Goal: Transaction & Acquisition: Purchase product/service

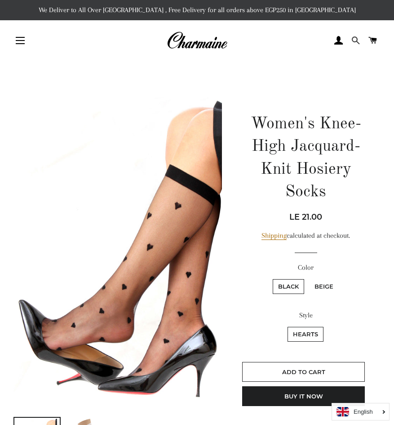
click at [352, 38] on link "Search" at bounding box center [356, 40] width 15 height 27
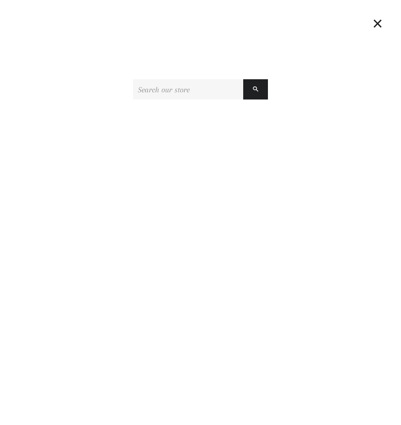
click at [210, 88] on input "Search our store" at bounding box center [188, 89] width 110 height 20
type input "Charmaine jacquard hosiery socks for women"
click at [250, 89] on button "Search" at bounding box center [255, 89] width 25 height 20
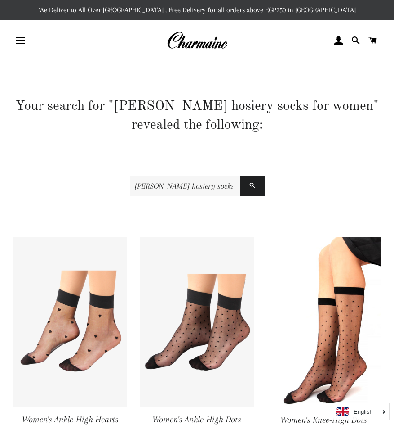
click at [229, 186] on input "Charmaine jacquard hosiery socks for women" at bounding box center [185, 185] width 110 height 20
paste input "Charmaine Knee-High Sheer and Patterned Socks for Women"
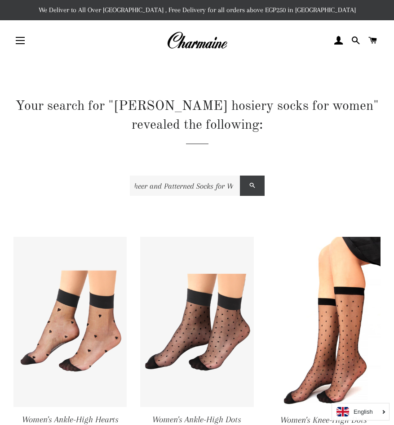
type input "Charmaine Knee-High Sheer and Patterned Socks for Women"
click at [252, 182] on span "submit" at bounding box center [253, 185] width 6 height 8
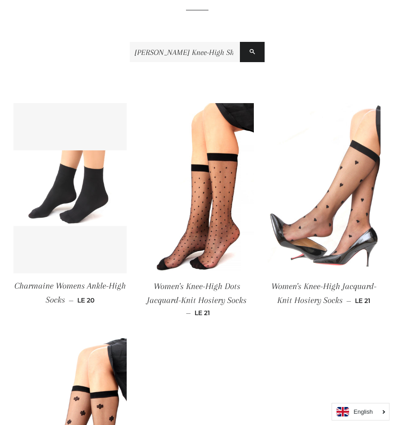
scroll to position [135, 0]
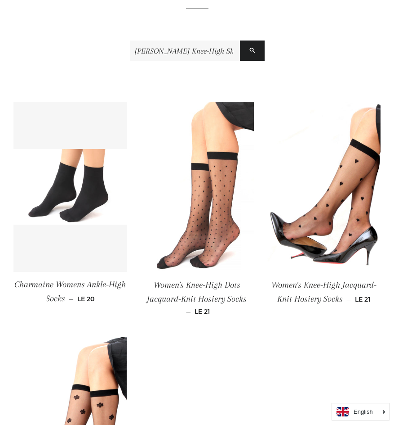
click at [208, 243] on img at bounding box center [196, 187] width 113 height 170
click at [208, 242] on img at bounding box center [196, 187] width 113 height 170
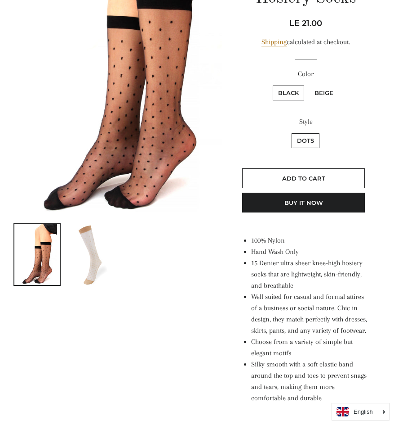
scroll to position [45, 0]
